Goal: Information Seeking & Learning: Check status

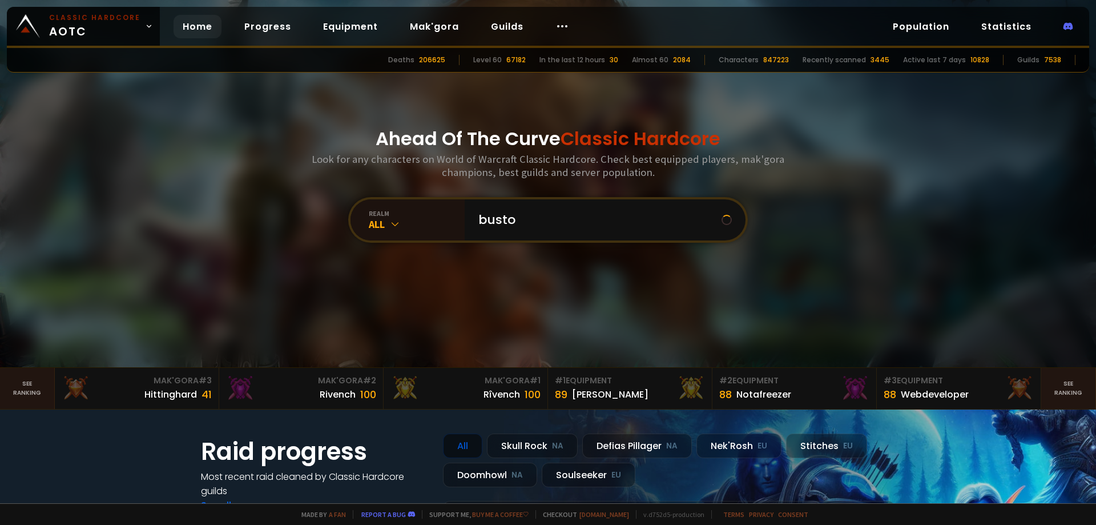
type input "bustop"
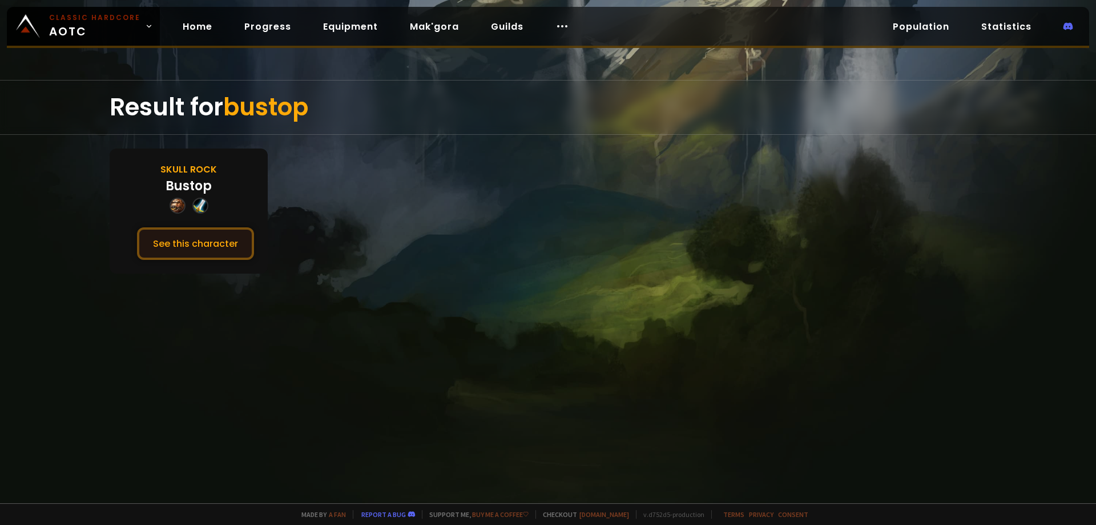
click at [184, 240] on button "See this character" at bounding box center [195, 243] width 117 height 33
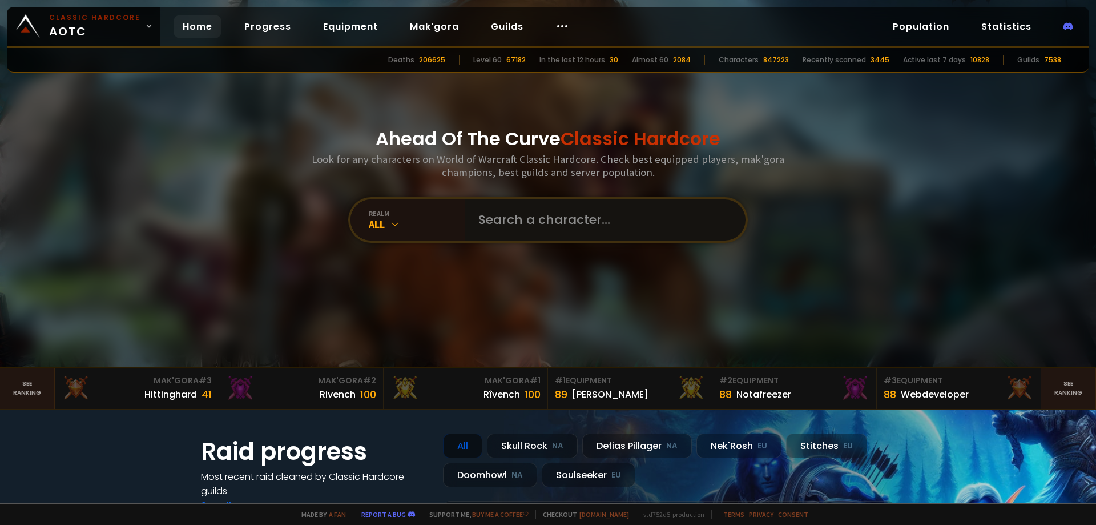
click at [503, 222] on input "text" at bounding box center [602, 219] width 260 height 41
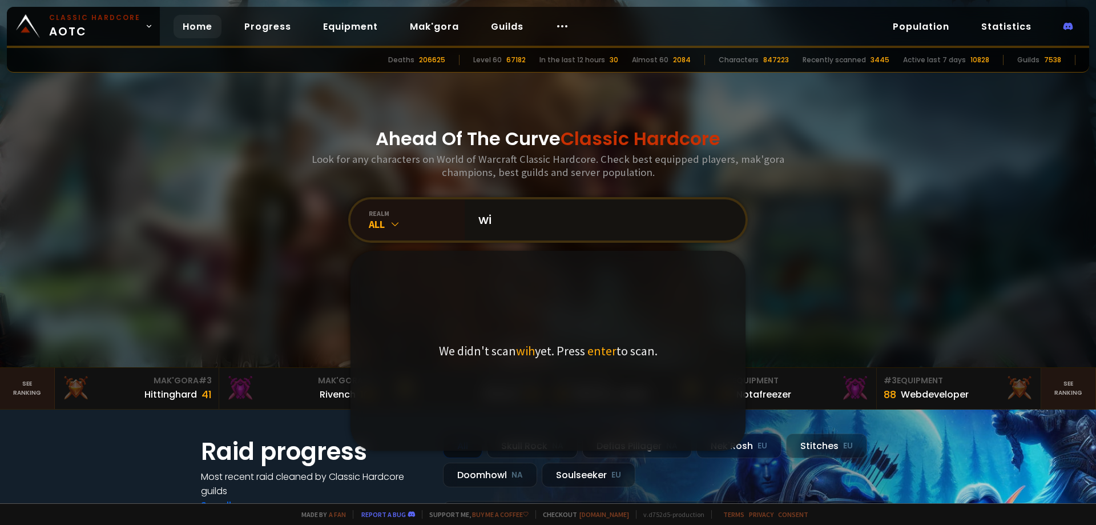
type input "wig"
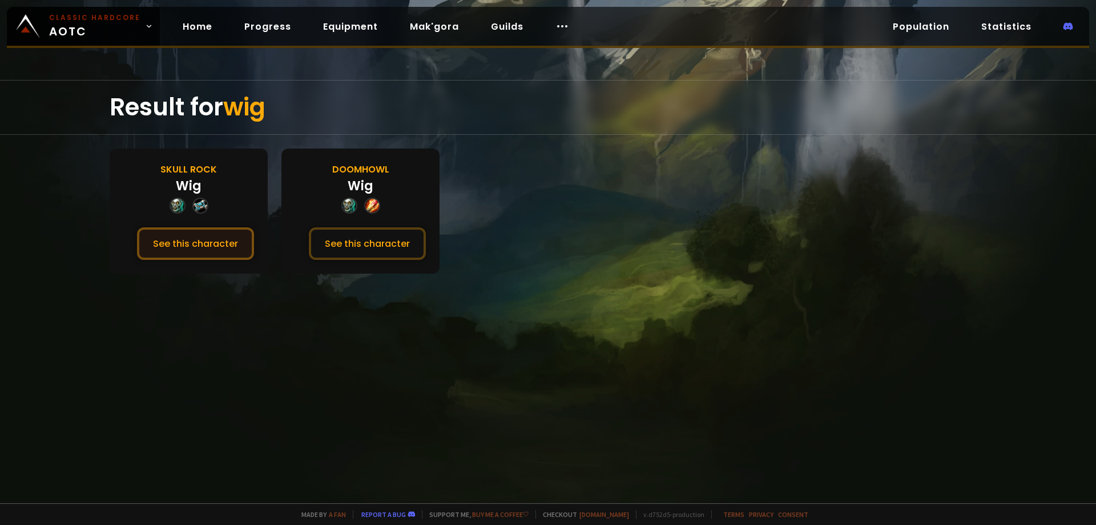
click at [197, 242] on button "See this character" at bounding box center [195, 243] width 117 height 33
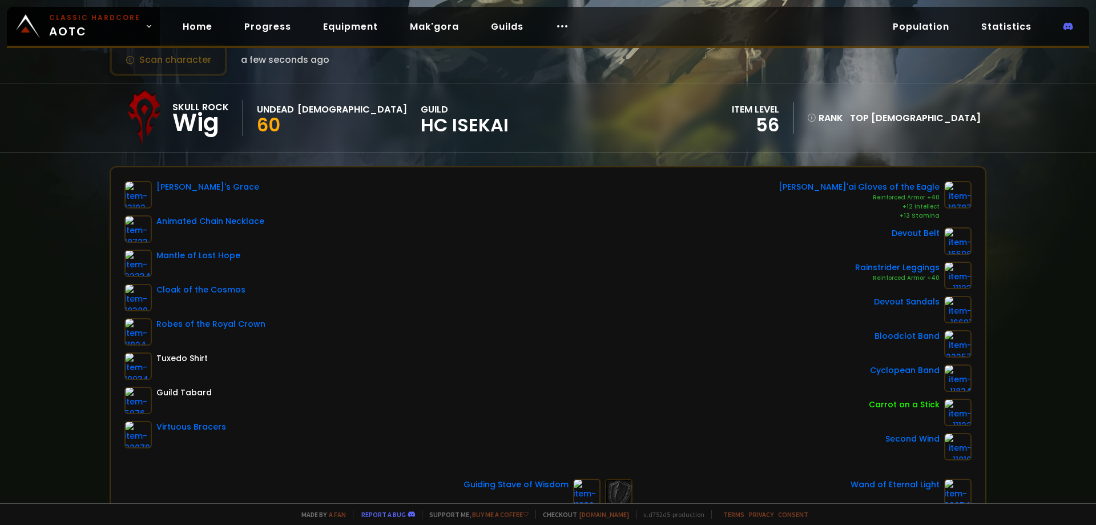
scroll to position [57, 0]
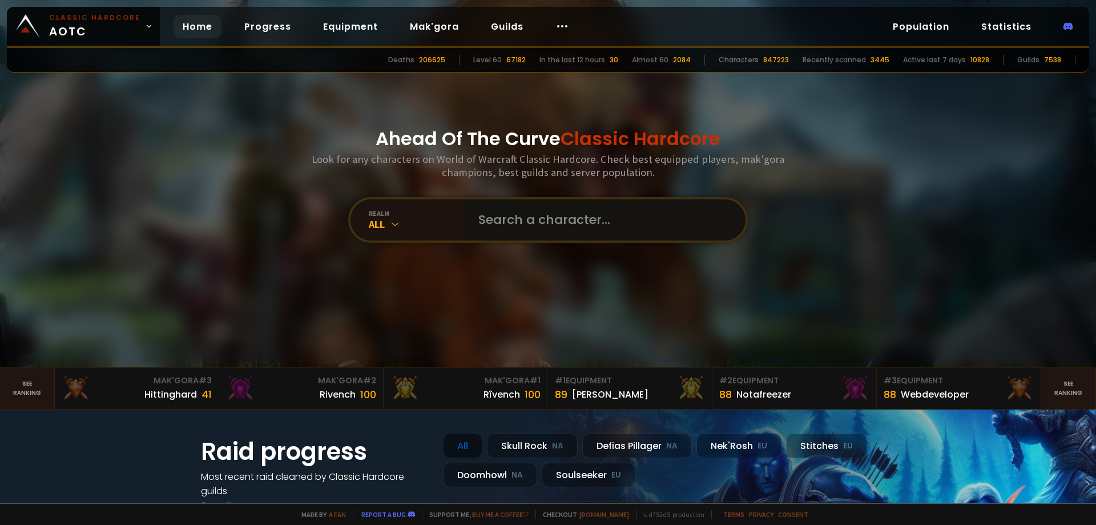
click at [510, 212] on input "text" at bounding box center [602, 219] width 260 height 41
type input "snq"
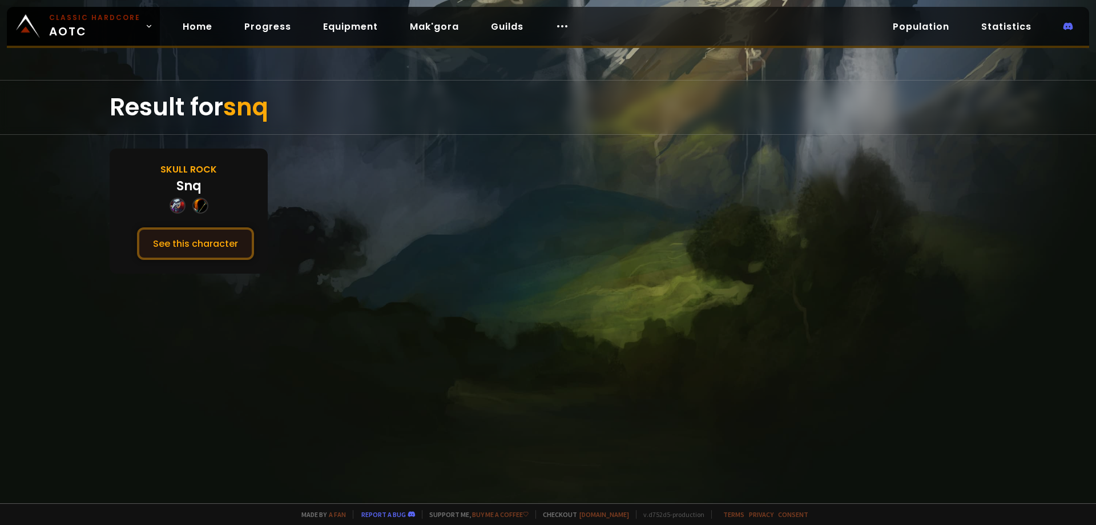
click at [199, 243] on button "See this character" at bounding box center [195, 243] width 117 height 33
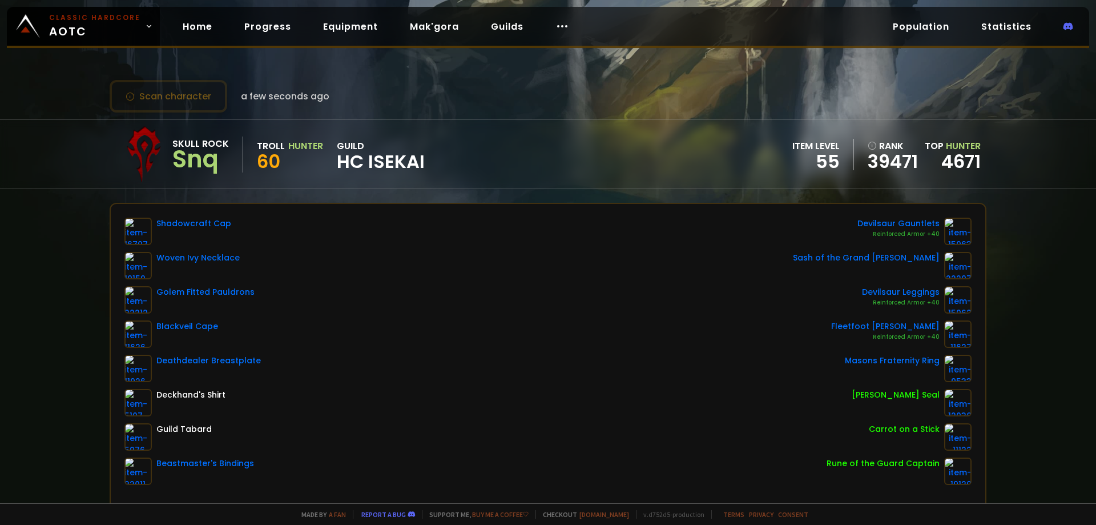
scroll to position [57, 0]
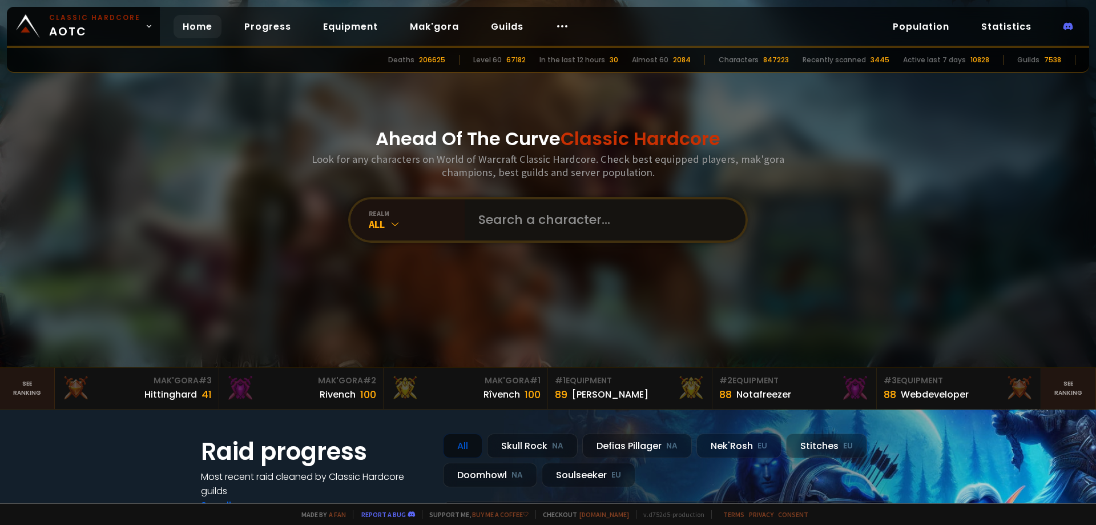
click at [521, 224] on input "text" at bounding box center [602, 219] width 260 height 41
type input "tetaras"
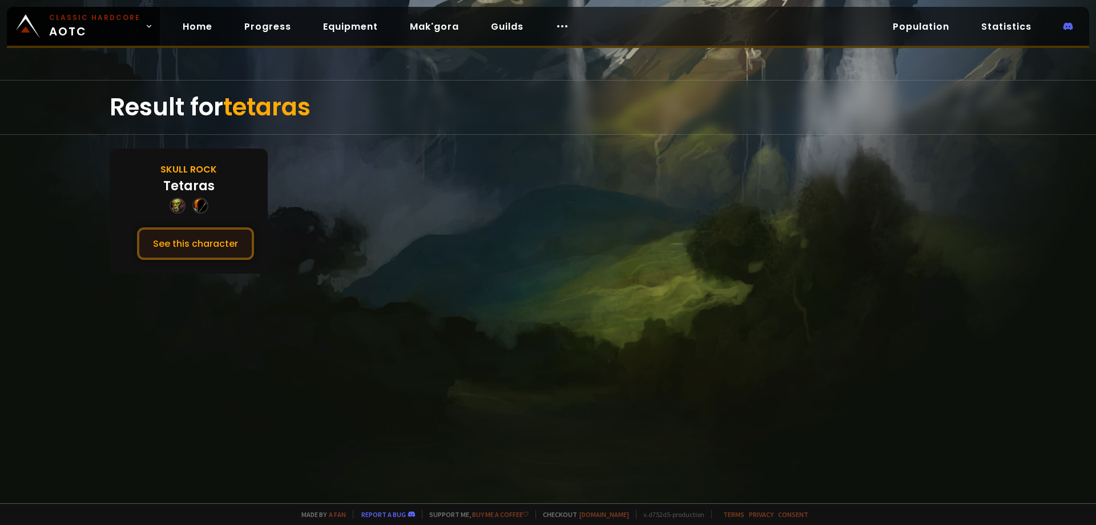
click at [218, 245] on button "See this character" at bounding box center [195, 243] width 117 height 33
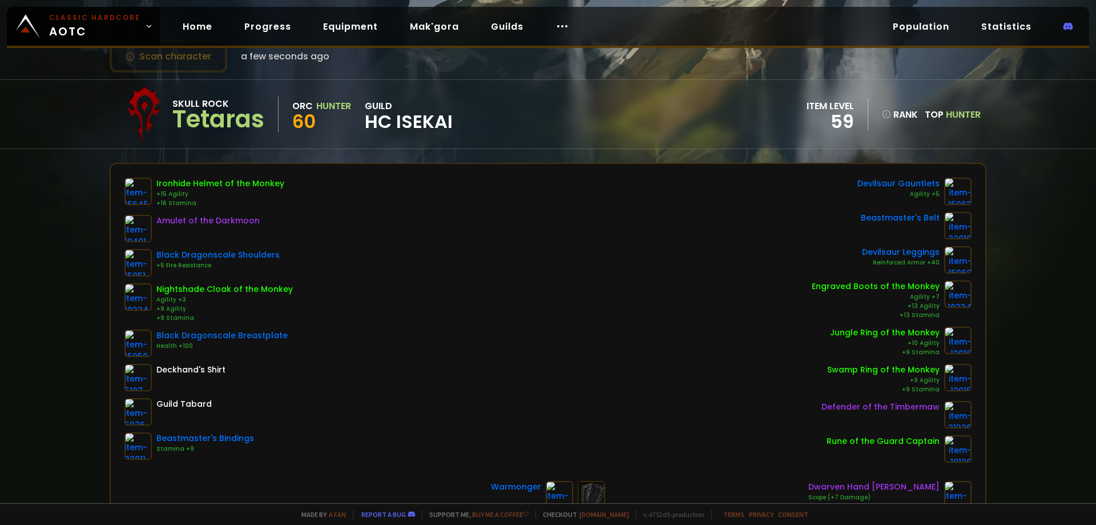
scroll to position [57, 0]
